Goal: Task Accomplishment & Management: Manage account settings

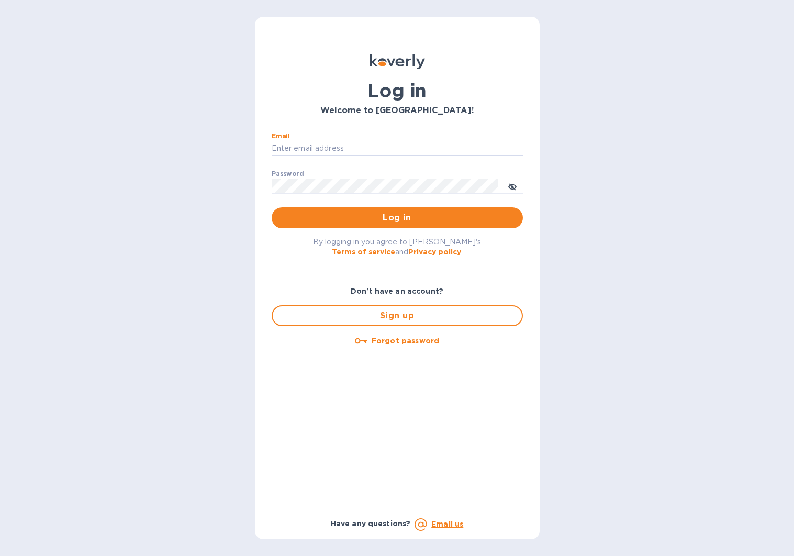
type input "jayho252@gmail.com"
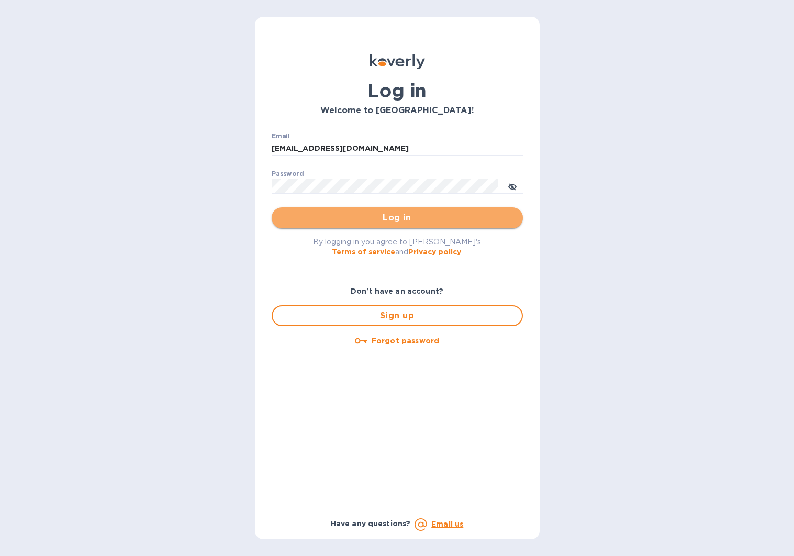
click at [386, 218] on span "Log in" at bounding box center [397, 217] width 235 height 13
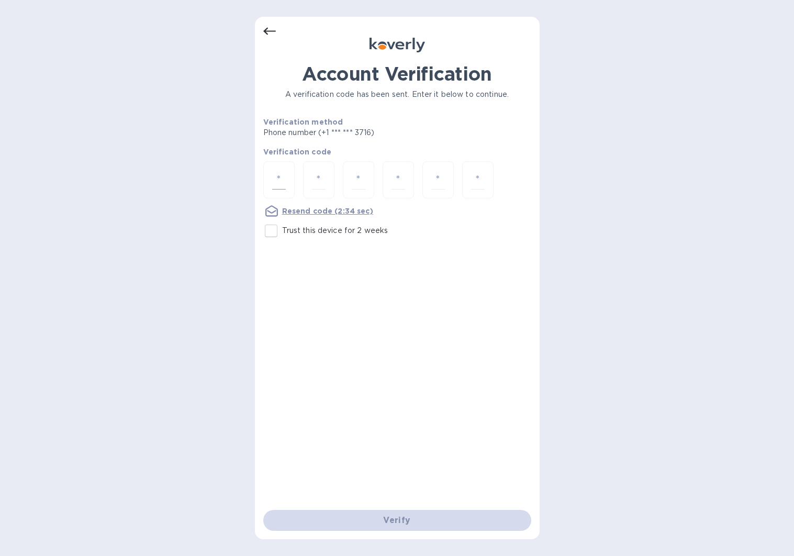
click at [280, 180] on input "number" at bounding box center [279, 179] width 14 height 19
type input "1"
type input "4"
type input "3"
type input "4"
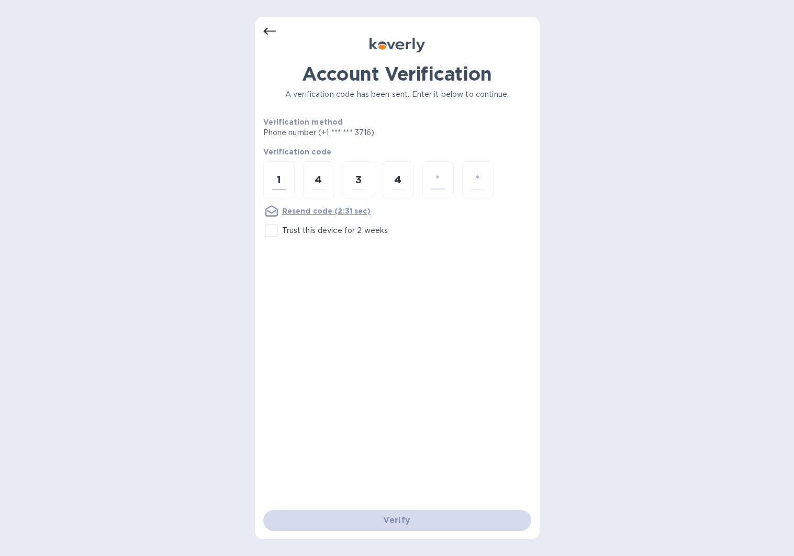
type input "3"
type input "8"
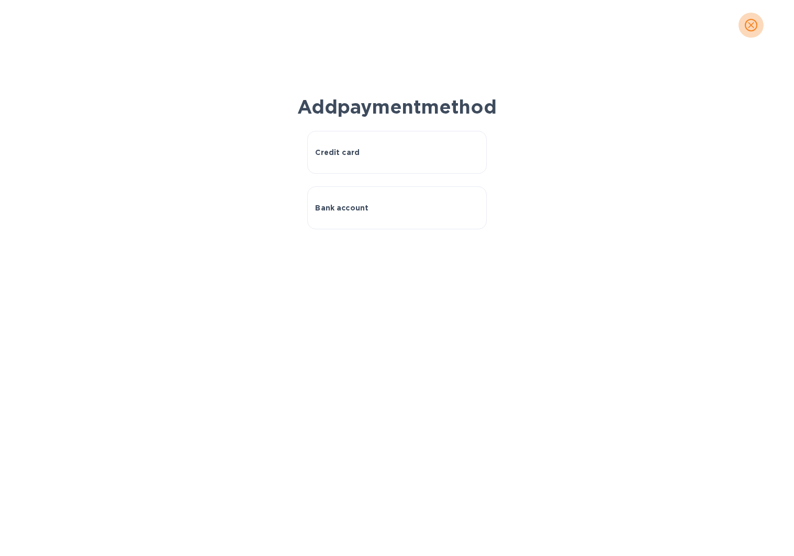
click at [752, 23] on icon "close" at bounding box center [751, 25] width 10 height 10
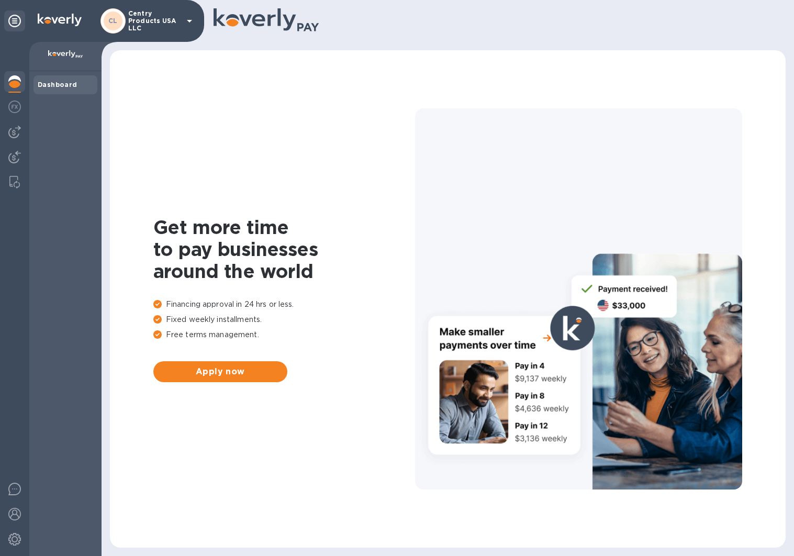
click at [55, 90] on div "Dashboard" at bounding box center [66, 84] width 64 height 19
click at [63, 58] on img at bounding box center [65, 54] width 35 height 8
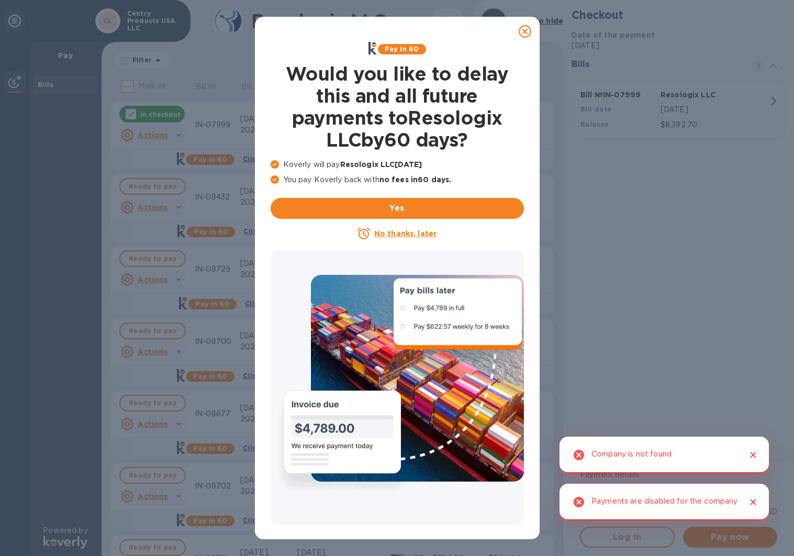
click at [512, 32] on div at bounding box center [524, 31] width 29 height 29
click at [521, 32] on icon at bounding box center [525, 31] width 13 height 13
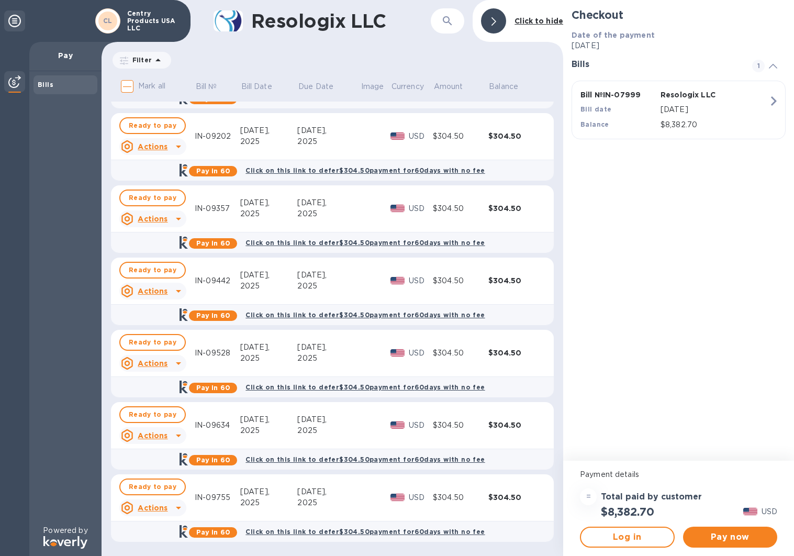
scroll to position [494, 0]
click at [641, 536] on span "Log in" at bounding box center [627, 537] width 76 height 13
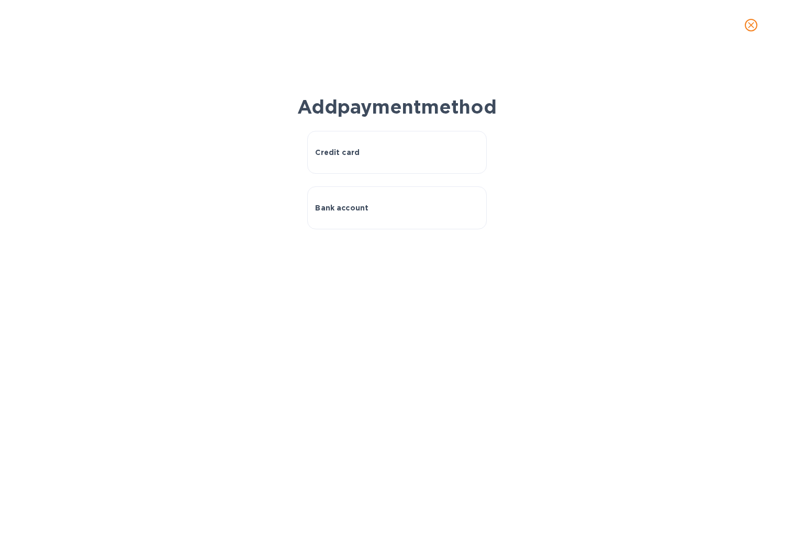
click at [748, 25] on icon "close" at bounding box center [751, 25] width 10 height 10
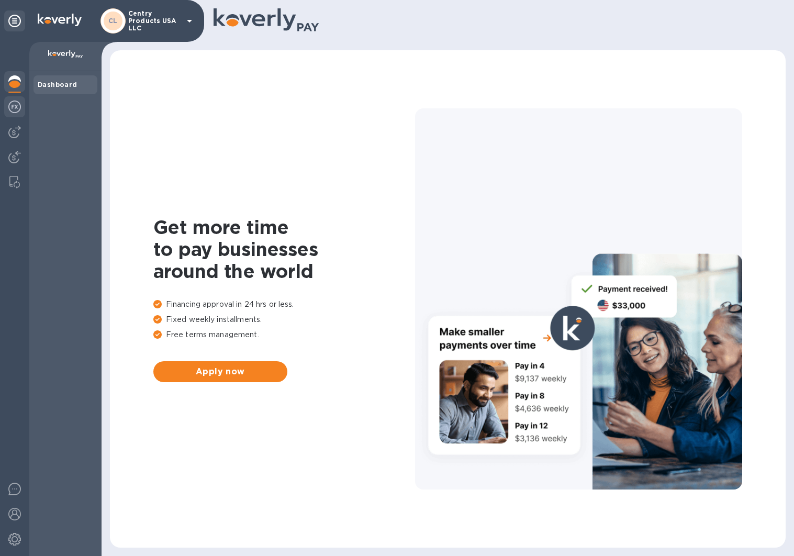
click at [15, 112] on img at bounding box center [14, 107] width 13 height 13
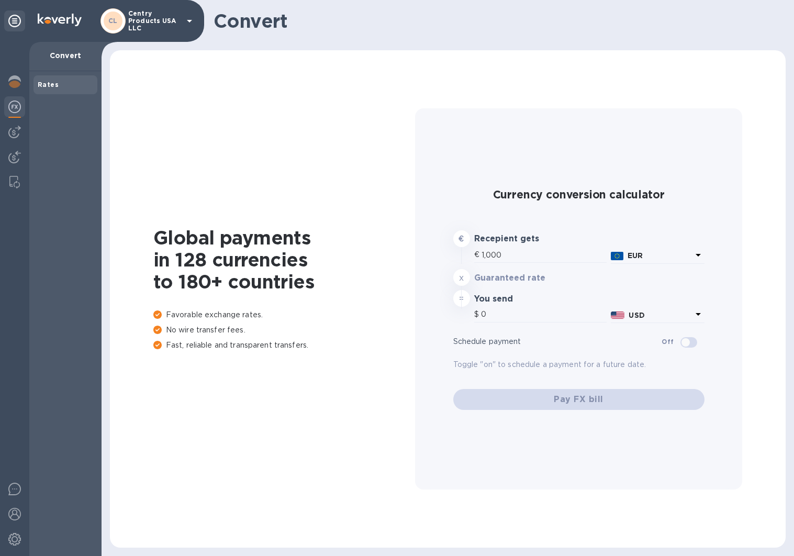
type input "1,177.77"
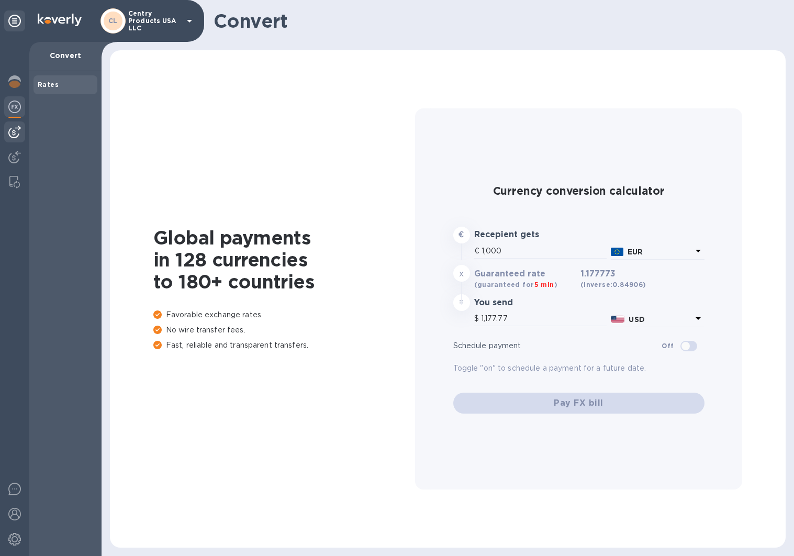
click at [18, 130] on img at bounding box center [14, 132] width 13 height 13
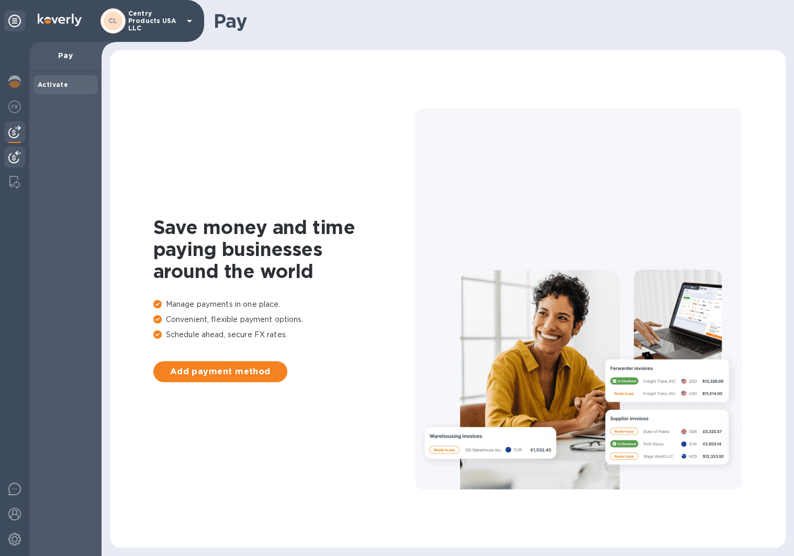
click at [14, 161] on img at bounding box center [14, 157] width 13 height 13
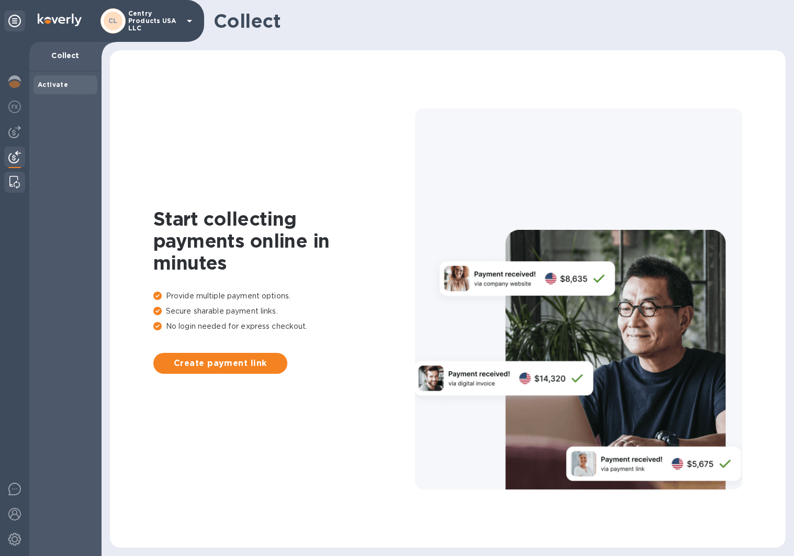
click at [14, 185] on img at bounding box center [14, 182] width 10 height 13
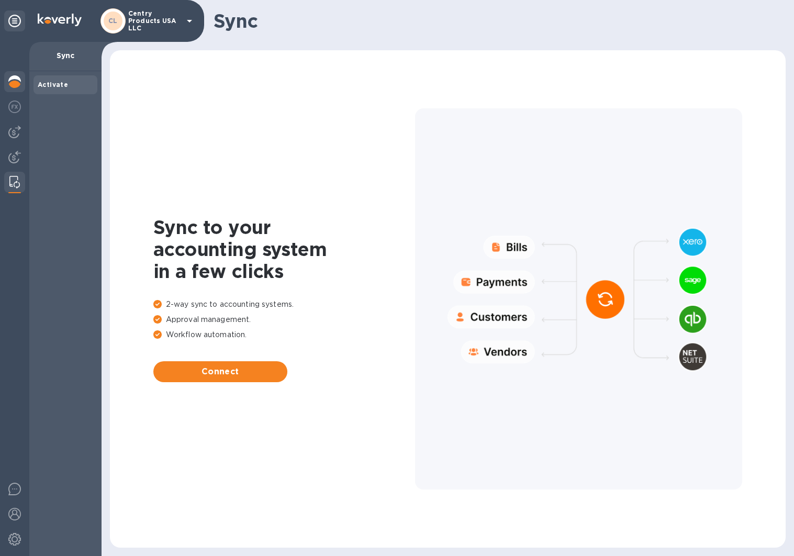
scroll to position [1, 1]
click at [21, 81] on div at bounding box center [14, 82] width 21 height 23
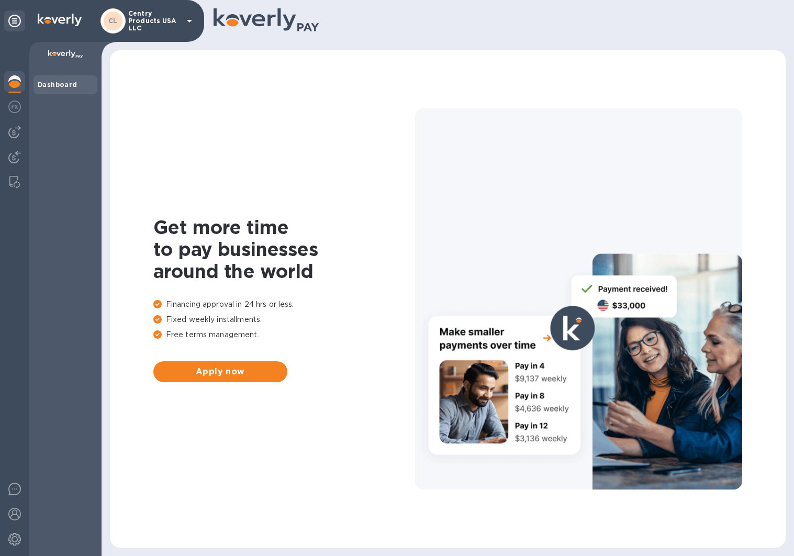
click at [64, 87] on b "Dashboard" at bounding box center [58, 85] width 40 height 8
click at [49, 81] on b "Dashboard" at bounding box center [58, 85] width 40 height 8
click at [9, 104] on img at bounding box center [14, 107] width 13 height 13
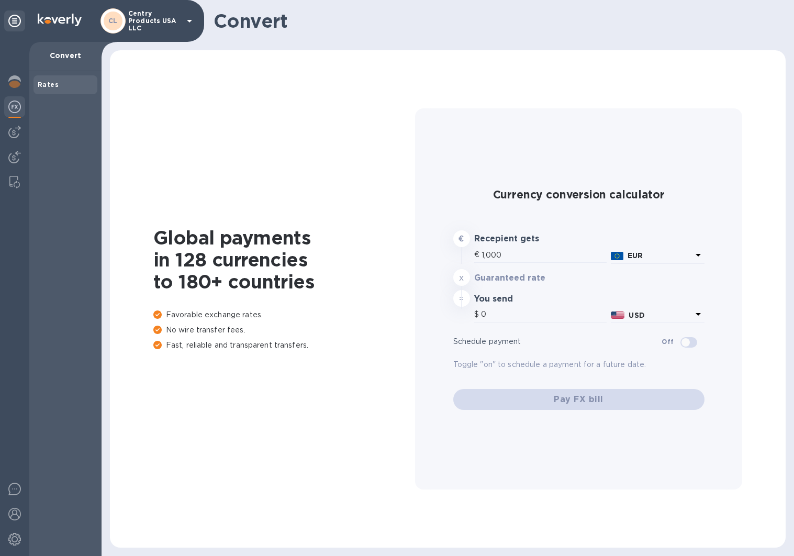
type input "1,177.77"
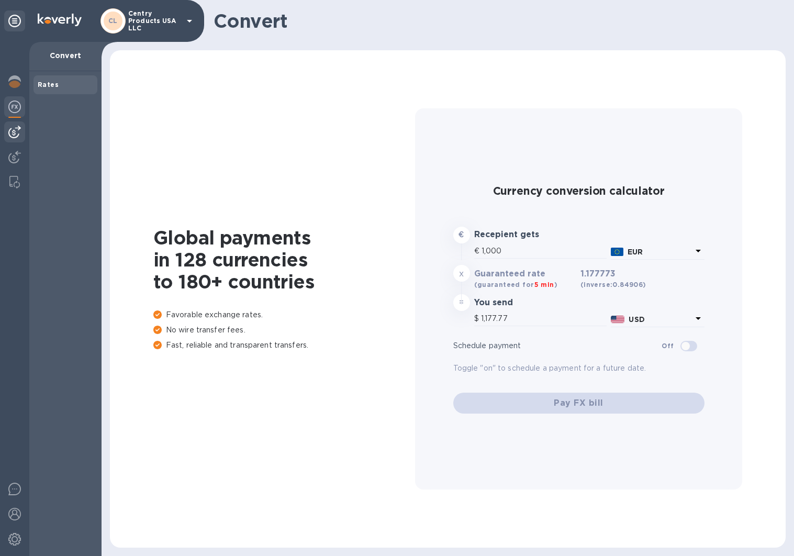
click at [8, 132] on img at bounding box center [14, 132] width 13 height 13
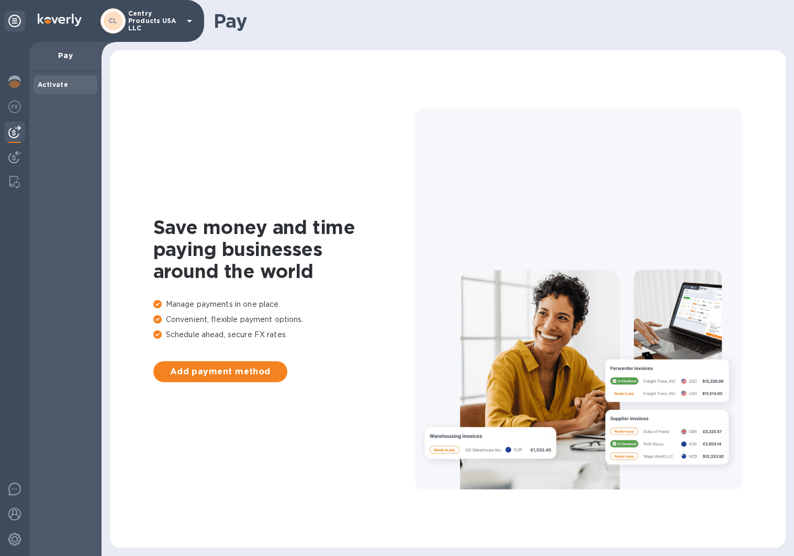
scroll to position [0, 1]
click at [14, 159] on img at bounding box center [14, 157] width 13 height 13
